Goal: Information Seeking & Learning: Learn about a topic

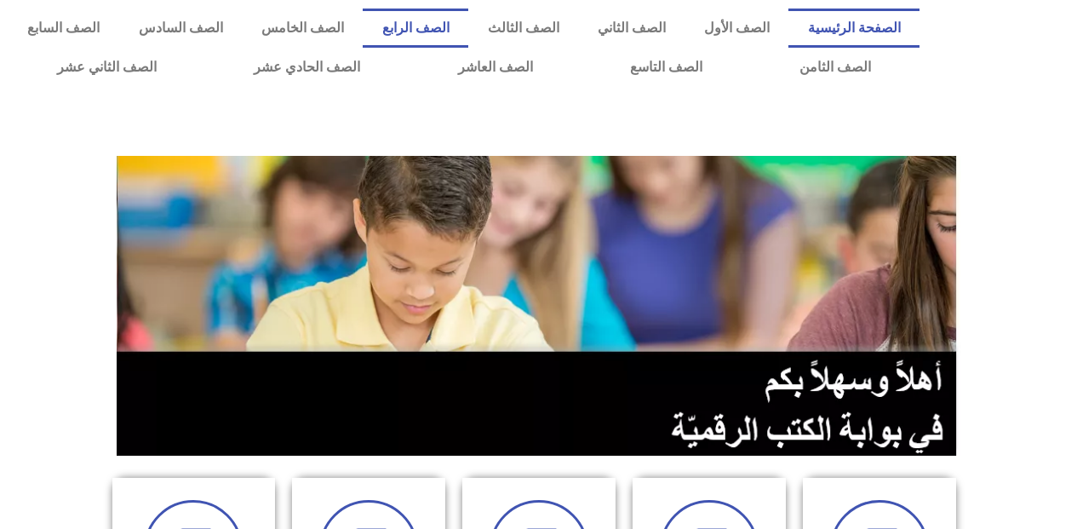
click at [463, 27] on link "الصف الرابع" at bounding box center [416, 28] width 106 height 39
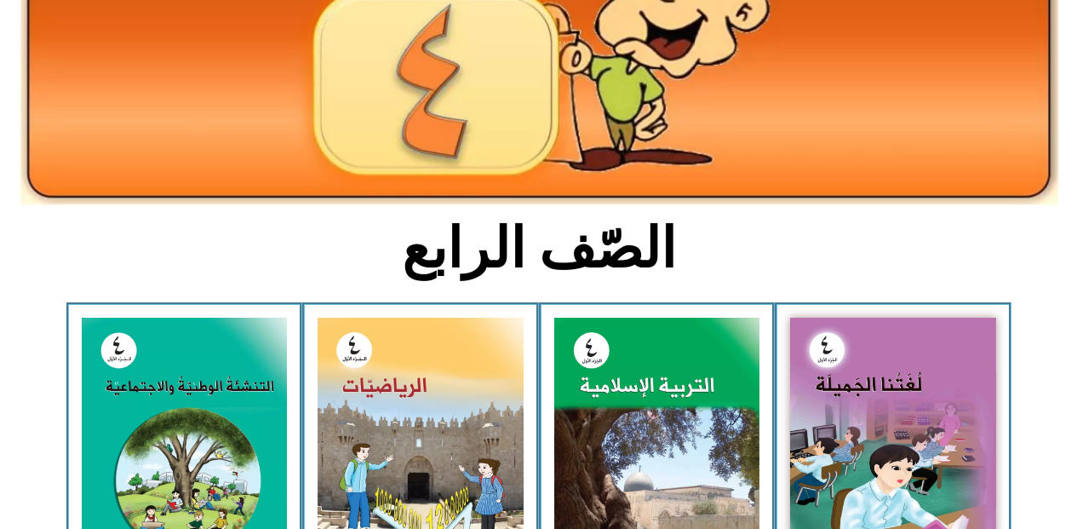
scroll to position [277, 0]
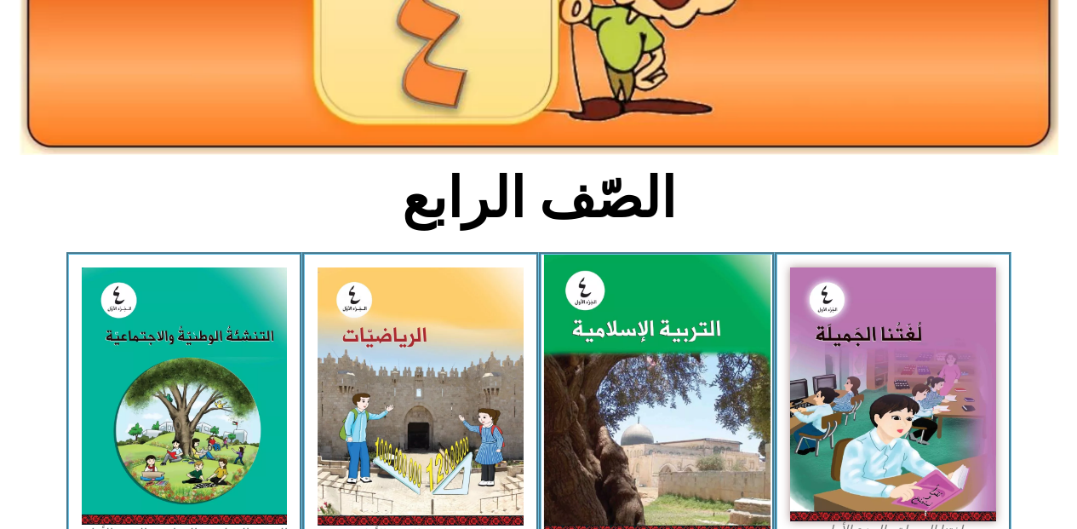
click at [701, 343] on img at bounding box center [656, 396] width 227 height 282
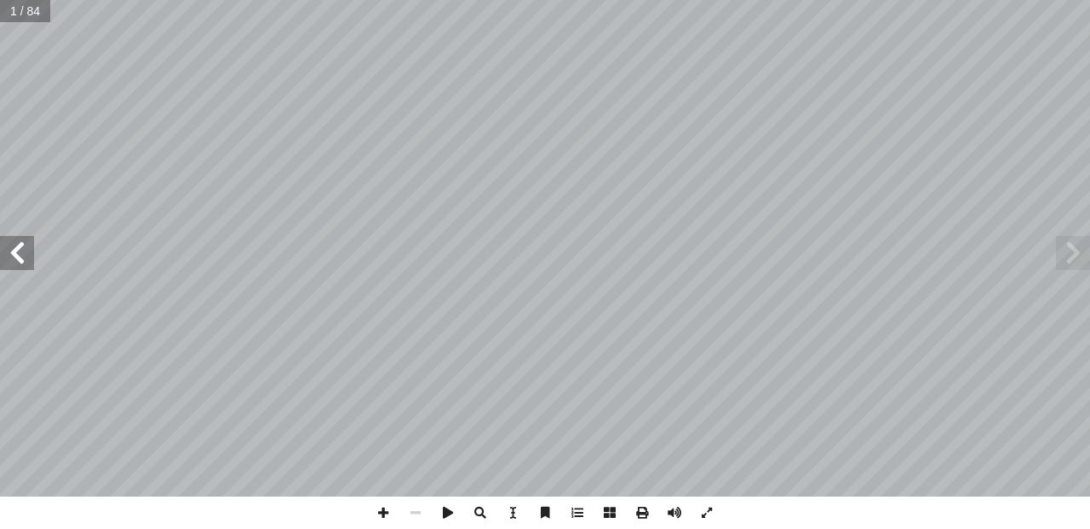
click at [18, 261] on span at bounding box center [17, 253] width 34 height 34
click at [1089, 261] on span at bounding box center [1073, 253] width 34 height 34
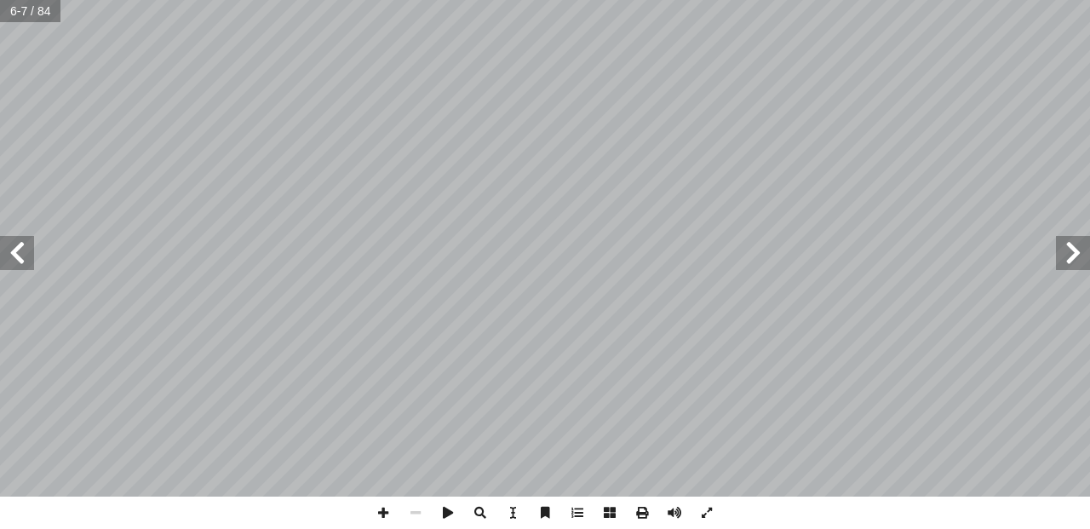
click at [30, 255] on span at bounding box center [17, 253] width 34 height 34
click at [20, 260] on span at bounding box center [17, 253] width 34 height 34
click at [1079, 256] on span at bounding box center [1073, 253] width 34 height 34
click at [11, 256] on span at bounding box center [17, 253] width 34 height 34
click at [661, 519] on div "٦ : ُ ة َ ريم َ الك ُ ة َ ي آ ها ال� ْ ت َ ن َّ م َ ض َ تي ت َّ عاني ال َ الم ُ…" at bounding box center [545, 264] width 1090 height 529
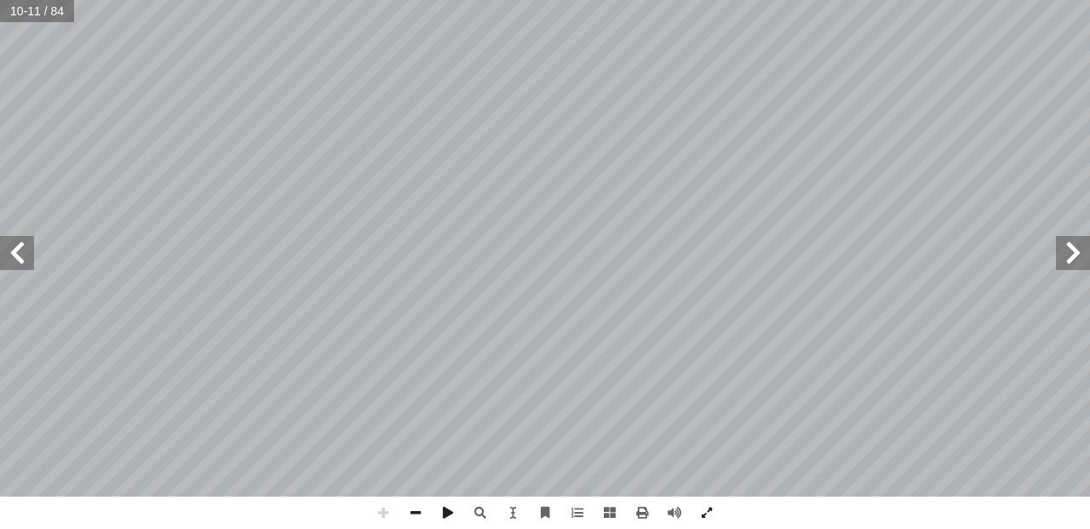
click at [881, 0] on html "الصفحة الرئيسية الصف الأول الصف الثاني الصف الثالث الصف الرابع الصف الخامس الصف…" at bounding box center [545, 77] width 1090 height 155
click at [29, 258] on span at bounding box center [17, 253] width 34 height 34
click at [442, 527] on div "٦ : ُ ة َ ريم َ الك ُ ة َ ي آ ها ال� ْ ت َ ن َّ م َ ض َ تي ت َّ عاني ال َ الم ُ…" at bounding box center [545, 264] width 1090 height 529
click at [296, 155] on html "الصفحة الرئيسية الصف الأول الصف الثاني الصف الثالث الصف الرابع الصف الخامس الصف…" at bounding box center [545, 77] width 1090 height 155
click at [603, 155] on html "الصفحة الرئيسية الصف الأول الصف الثاني الصف الثالث الصف الرابع الصف الخامس الصف…" at bounding box center [545, 77] width 1090 height 155
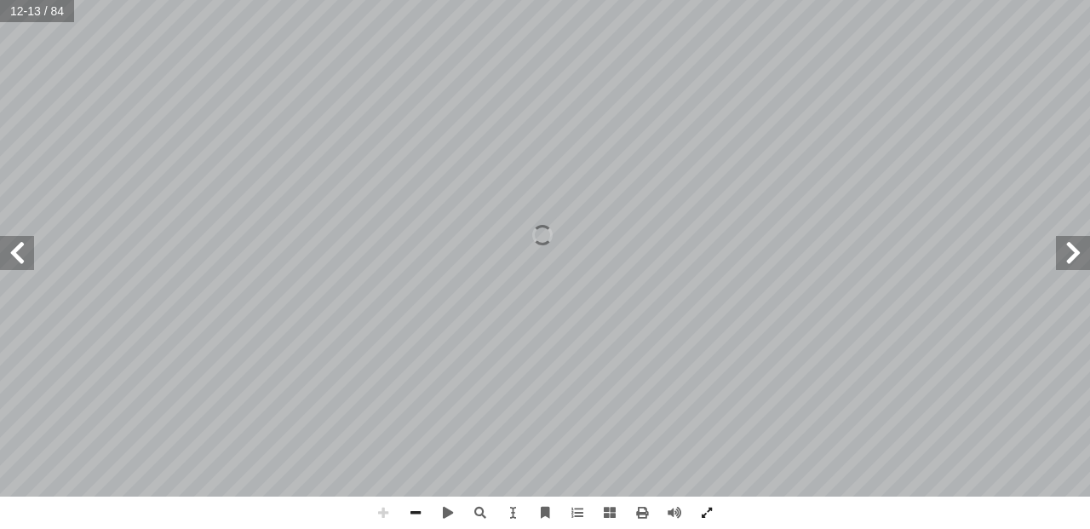
click at [1079, 259] on span at bounding box center [1073, 253] width 34 height 34
click at [8, 261] on span at bounding box center [17, 253] width 34 height 34
click at [805, 499] on div "٦ : ُ ة َ ريم َ الك ُ ة َ ي آ ها ال� ْ ت َ ن َّ م َ ض َ تي ت َّ عاني ال َ الم ُ…" at bounding box center [545, 264] width 1090 height 529
